Goal: Navigation & Orientation: Find specific page/section

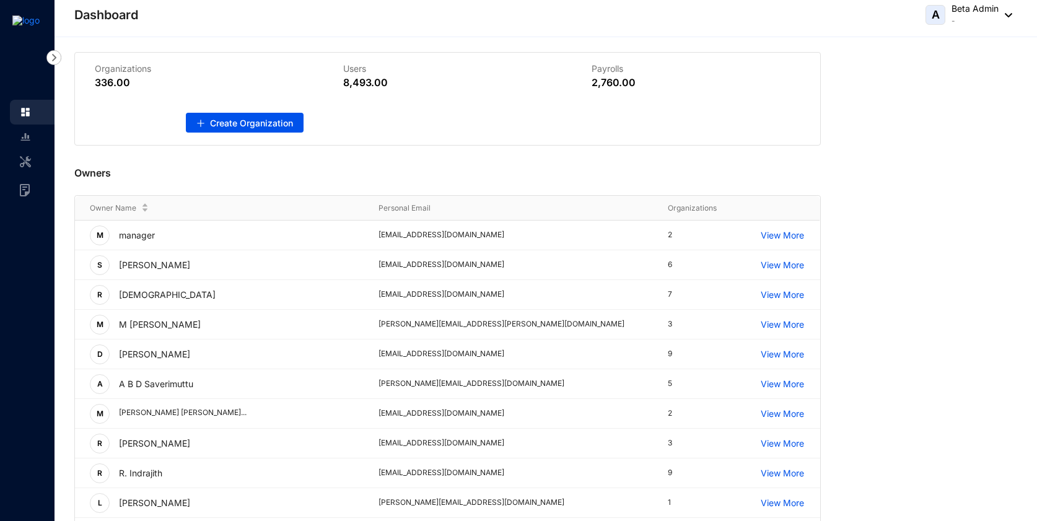
click at [259, 37] on div "Organizations 336.00 Users 8,493.00 Payrolls 2,760.00 Create Organization Owner…" at bounding box center [545, 291] width 982 height 509
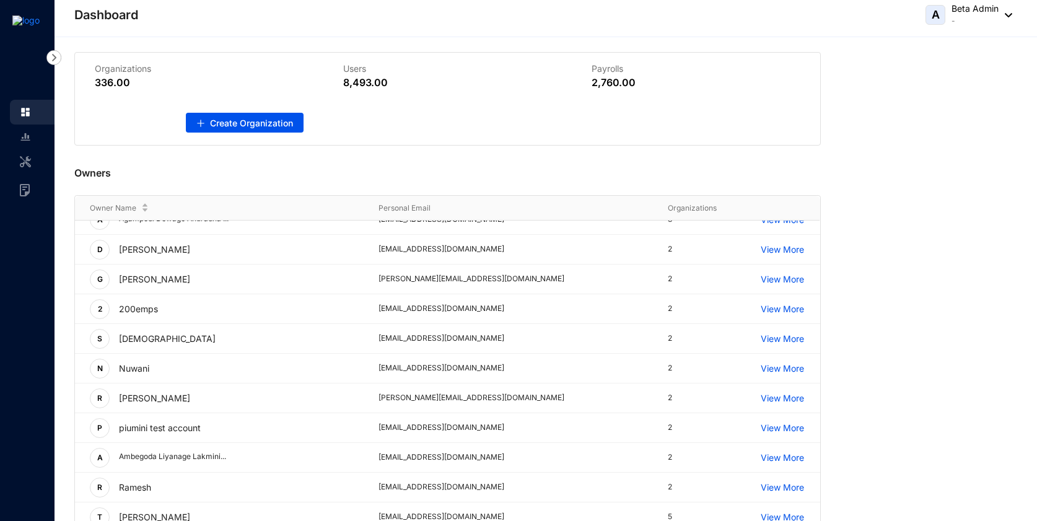
scroll to position [1778, 0]
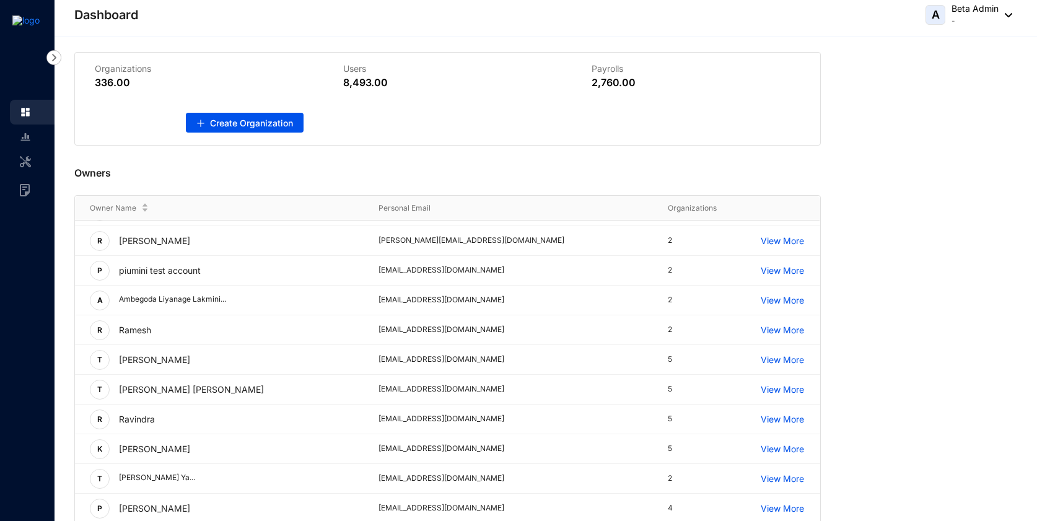
click at [929, 122] on div "Organizations 336.00 Users 8,493.00 Payrolls 2,760.00 Create Organization" at bounding box center [545, 98] width 942 height 93
click at [553, 21] on div "Dashboard A Beta Admin -" at bounding box center [542, 14] width 937 height 25
click at [436, 45] on div "Organizations 336.00 Users 8,493.00 Payrolls 2,760.00 Create Organization Owner…" at bounding box center [545, 291] width 982 height 509
click at [591, 43] on div "Organizations 336.00 Users 8,493.00 Payrolls 2,760.00 Create Organization Owner…" at bounding box center [545, 291] width 982 height 509
click at [724, 34] on header "Dashboard A Beta Admin -" at bounding box center [545, 18] width 982 height 37
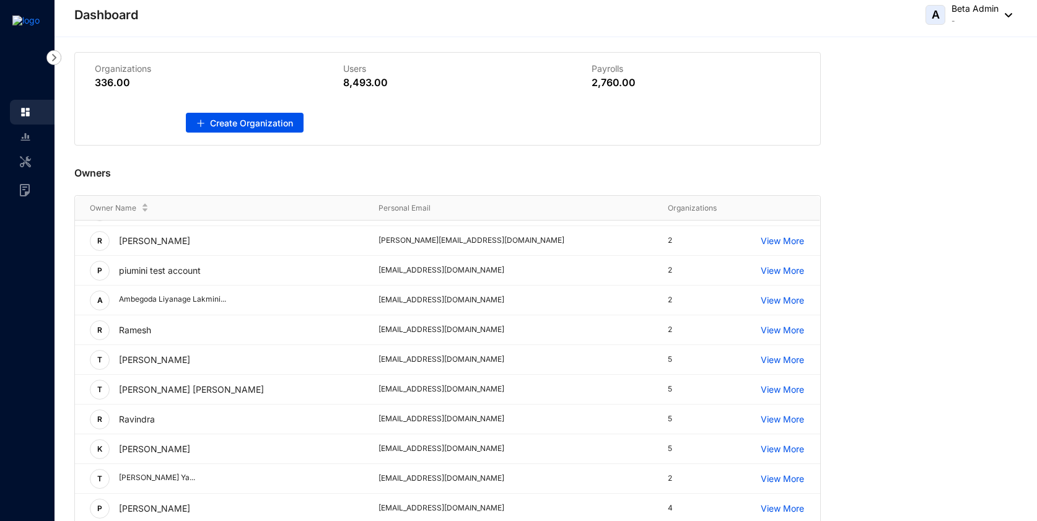
click at [460, 71] on p "Users" at bounding box center [447, 69] width 209 height 12
click at [410, 53] on div "Users 8,493.00" at bounding box center [447, 76] width 248 height 47
click at [295, 31] on header "Dashboard A Beta Admin -" at bounding box center [545, 18] width 982 height 37
click at [245, 30] on header "Dashboard A Beta Admin -" at bounding box center [545, 18] width 982 height 37
click at [367, 172] on div "Owners" at bounding box center [447, 171] width 746 height 50
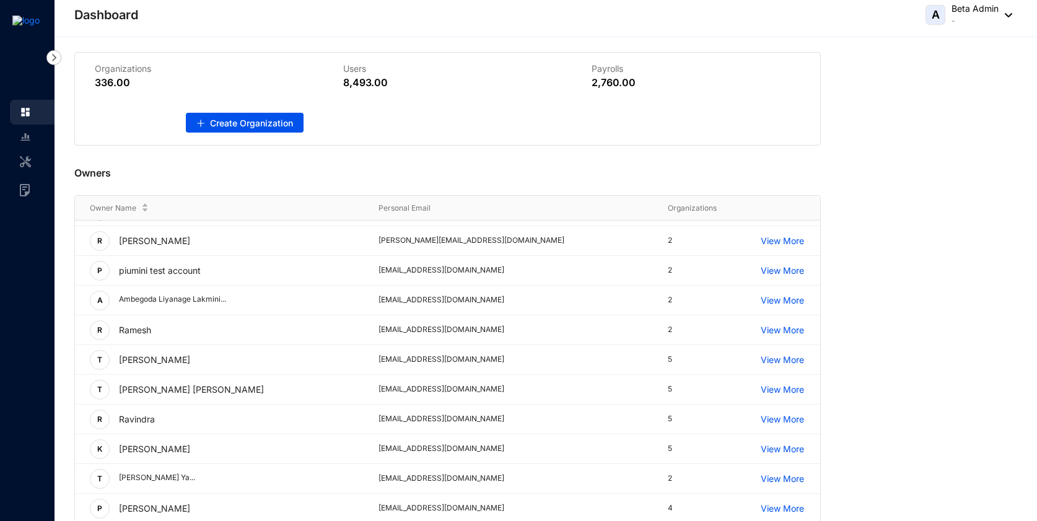
click at [441, 77] on div "8,493.00" at bounding box center [447, 82] width 209 height 15
click at [403, 55] on div "Users 8,493.00" at bounding box center [447, 76] width 248 height 47
click at [583, 20] on div "Dashboard A Beta Admin -" at bounding box center [542, 14] width 937 height 25
click at [812, 228] on td "View More" at bounding box center [782, 241] width 74 height 30
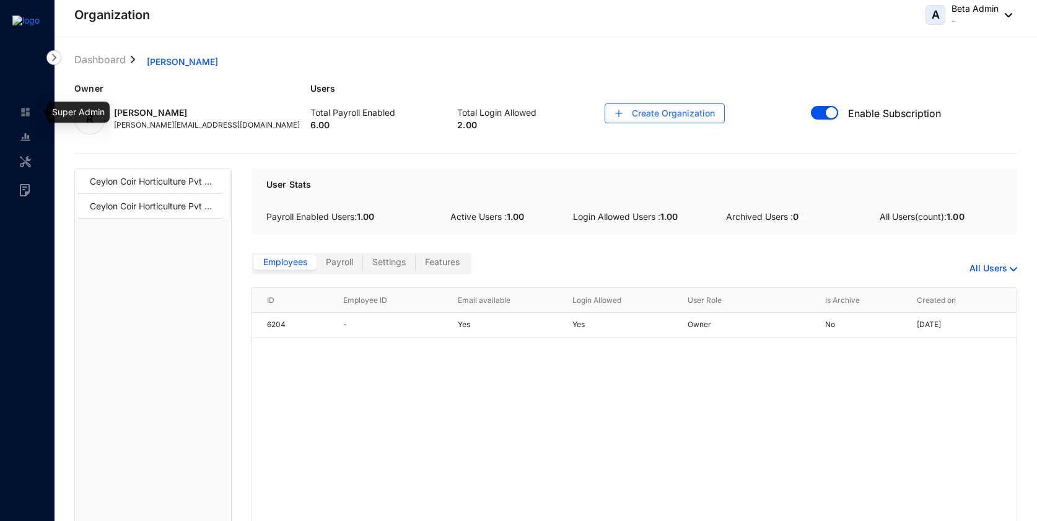
click at [31, 113] on link at bounding box center [35, 112] width 31 height 12
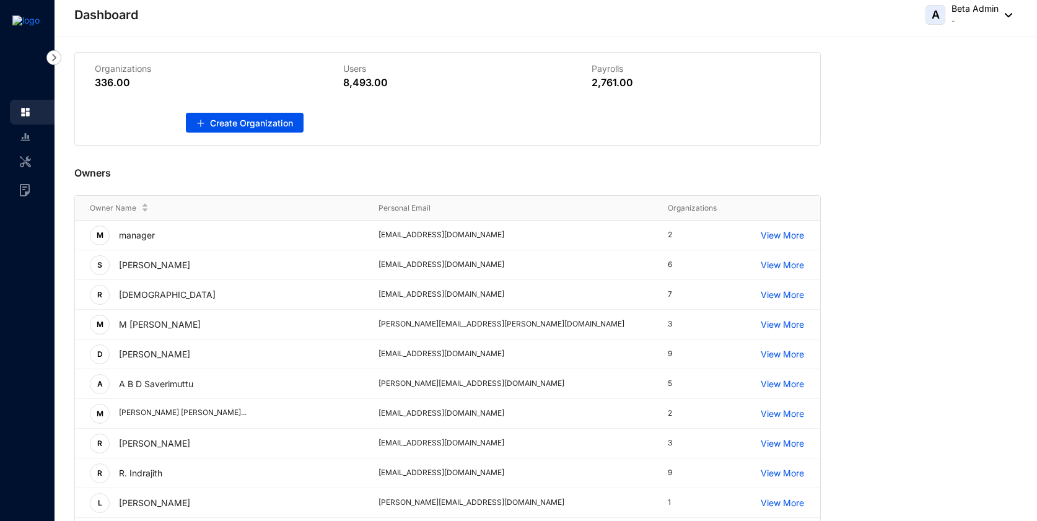
click at [362, 25] on div "Dashboard A Beta Admin -" at bounding box center [542, 14] width 937 height 25
click at [648, 41] on div "Organizations 336.00 Users 8,493.00 Payrolls 2,761.00 Create Organization Owner…" at bounding box center [545, 291] width 982 height 509
click at [440, 146] on div "Owners" at bounding box center [447, 171] width 746 height 50
click at [29, 143] on link at bounding box center [35, 137] width 31 height 12
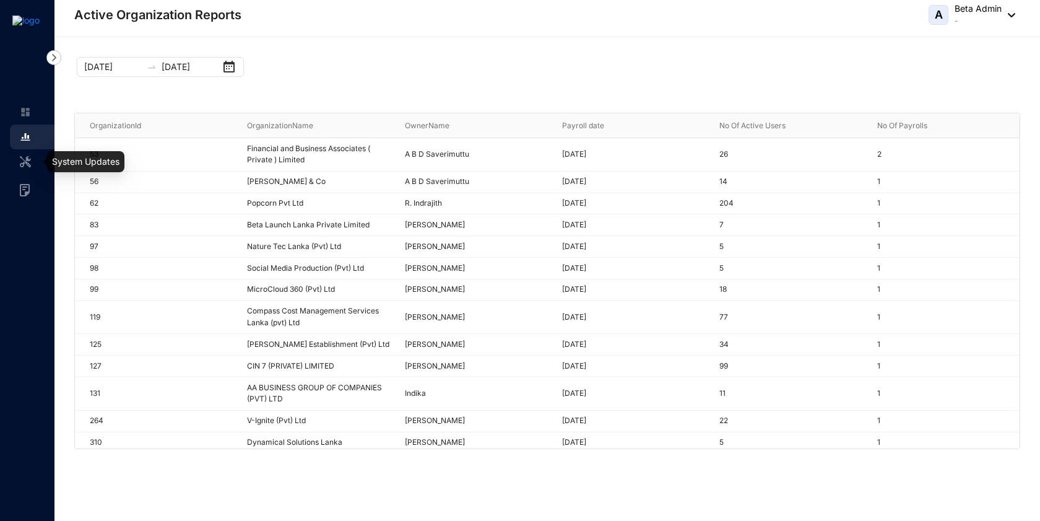
click at [32, 160] on link at bounding box center [35, 161] width 31 height 12
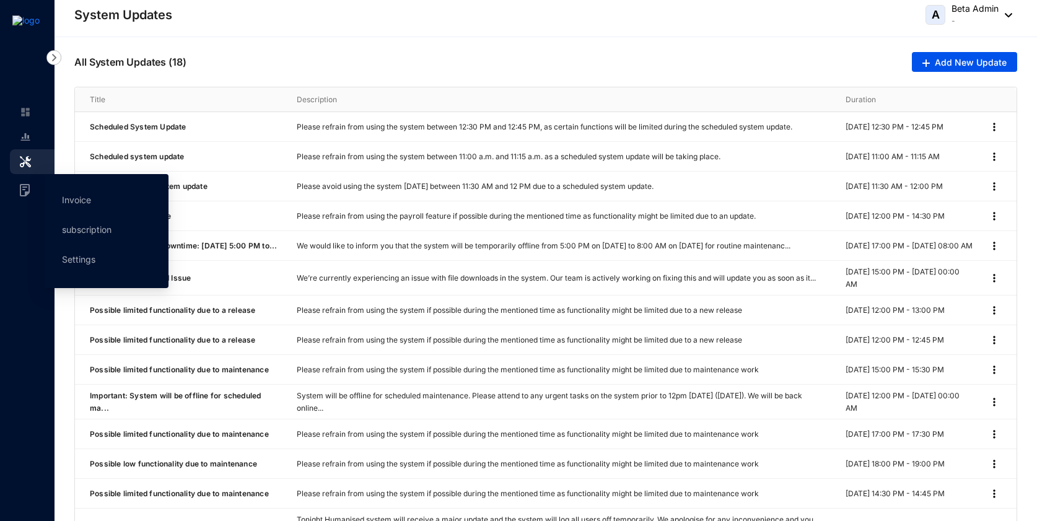
click at [32, 192] on div "Invoices" at bounding box center [25, 187] width 30 height 27
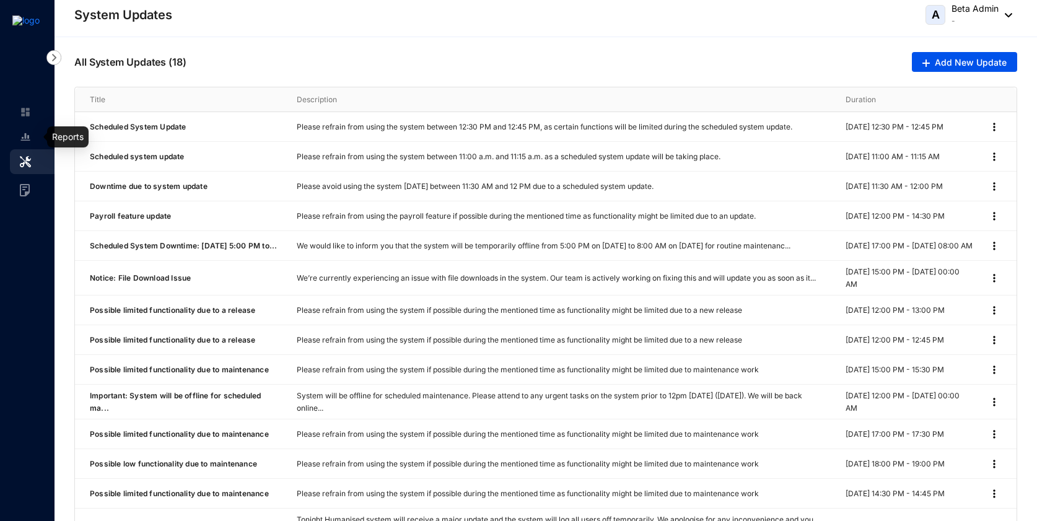
click at [28, 118] on link at bounding box center [35, 112] width 31 height 12
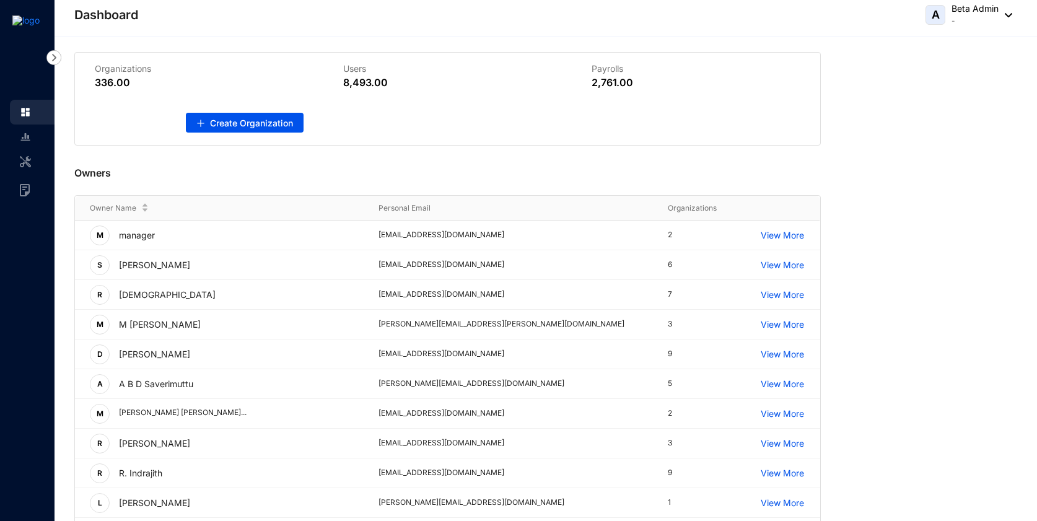
click at [248, 24] on div "Dashboard A Beta Admin -" at bounding box center [542, 14] width 937 height 25
click at [207, 30] on header "Dashboard A Beta Admin -" at bounding box center [545, 18] width 982 height 37
click at [228, 51] on div "Organizations 336.00 Users 8,493.00 Payrolls 2,761.00 Create Organization Owner…" at bounding box center [545, 291] width 982 height 509
click at [558, 35] on header "Dashboard A Beta Admin -" at bounding box center [545, 18] width 982 height 37
click at [695, 31] on header "Dashboard A Beta Admin -" at bounding box center [545, 18] width 982 height 37
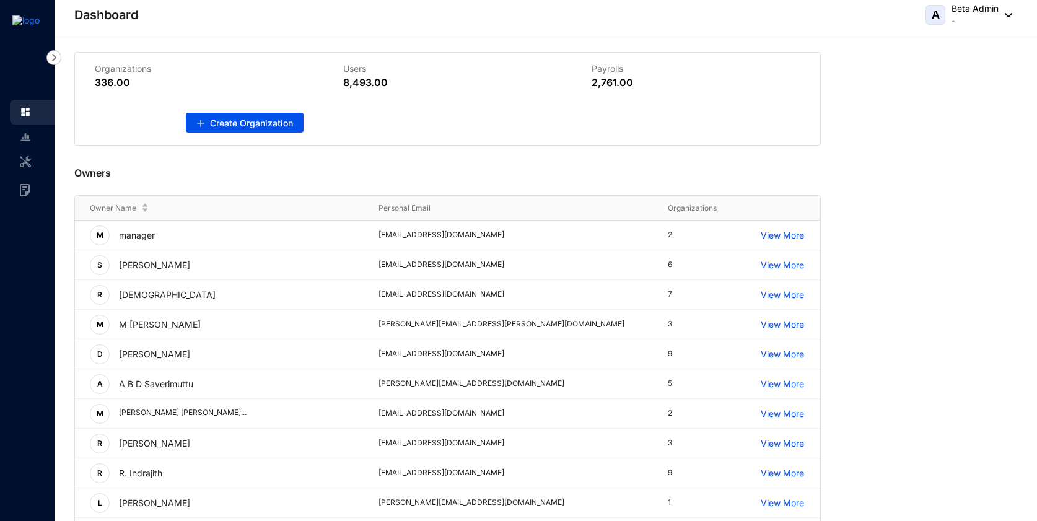
click at [1007, 11] on div "A Beta Admin -" at bounding box center [968, 14] width 87 height 25
click at [769, 37] on div "Organizations 336.00 Users 8,493.00 Payrolls 2,761.00 Create Organization Owner…" at bounding box center [545, 291] width 982 height 509
click at [503, 170] on div "Owners" at bounding box center [447, 171] width 746 height 50
click at [740, 24] on div "Dashboard A Beta Admin -" at bounding box center [542, 14] width 937 height 25
click at [576, 175] on div "Owners" at bounding box center [447, 171] width 746 height 50
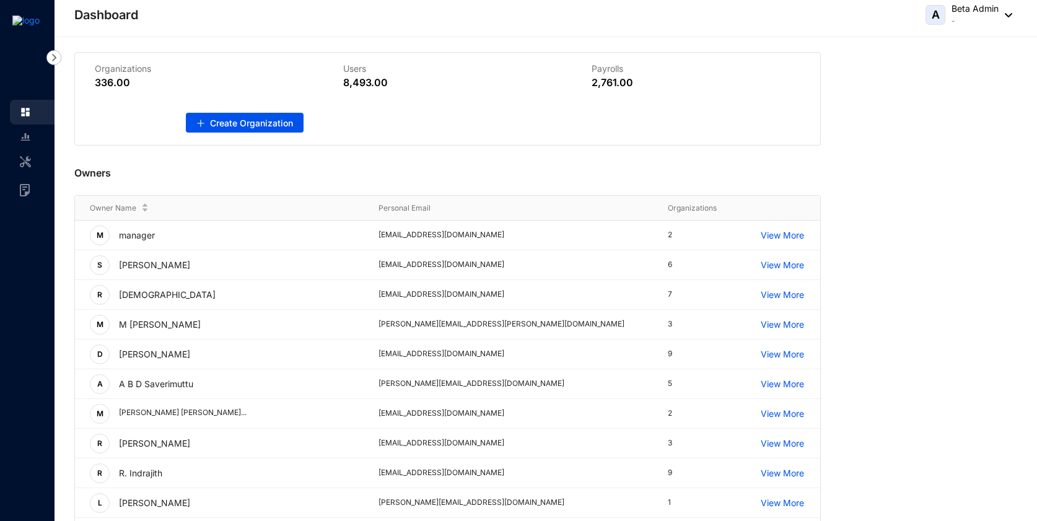
click at [518, 47] on div "Organizations 336.00 Users 8,493.00 Payrolls 2,761.00 Create Organization Owner…" at bounding box center [545, 291] width 982 height 509
click at [686, 172] on div "Owners" at bounding box center [447, 171] width 746 height 50
click at [274, 33] on header "Dashboard A Beta Admin -" at bounding box center [545, 18] width 982 height 37
click at [255, 47] on div "Organizations 336.00 Users 8,493.00 Payrolls 2,761.00 Create Organization Owner…" at bounding box center [545, 291] width 982 height 509
